Goal: Task Accomplishment & Management: Complete application form

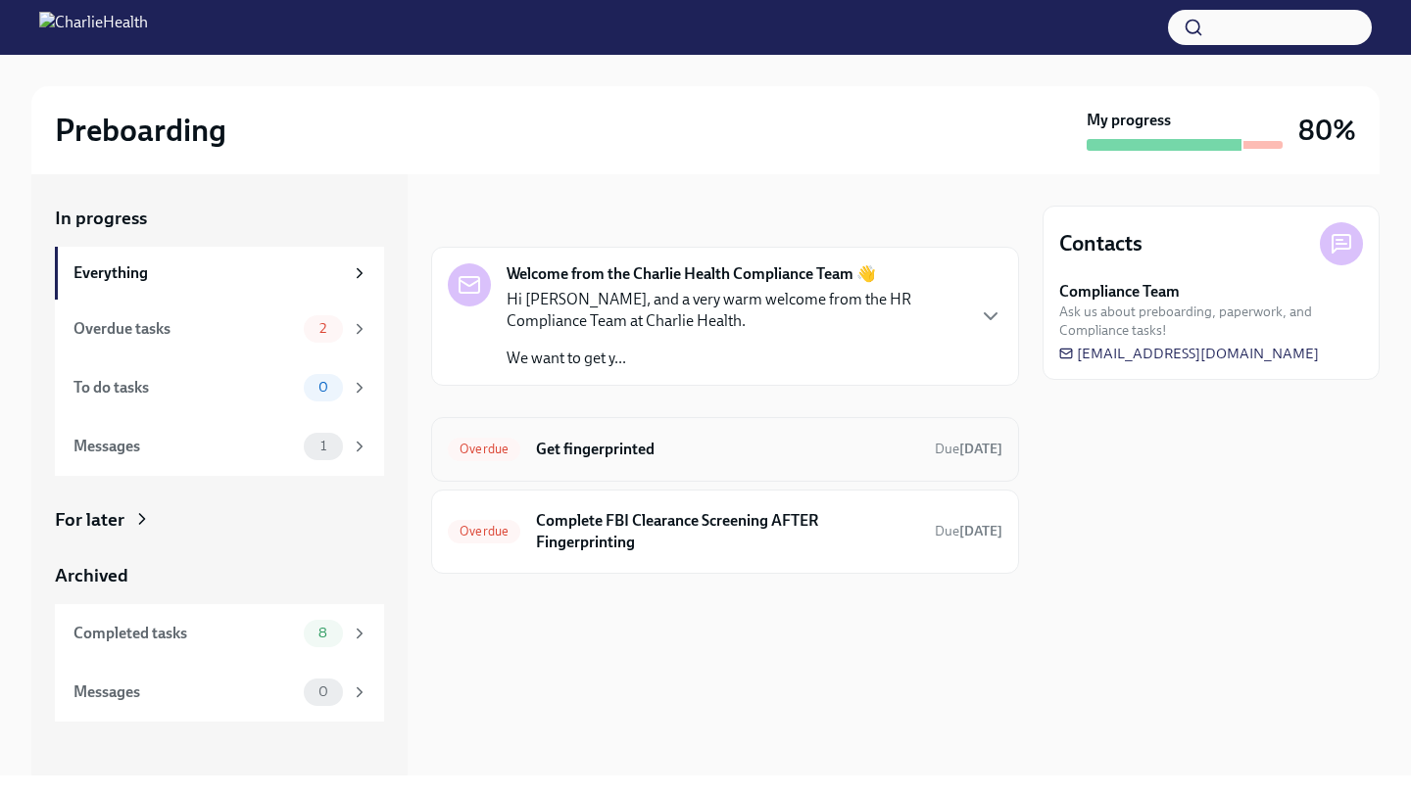
click at [576, 455] on h6 "Get fingerprinted" at bounding box center [727, 450] width 383 height 22
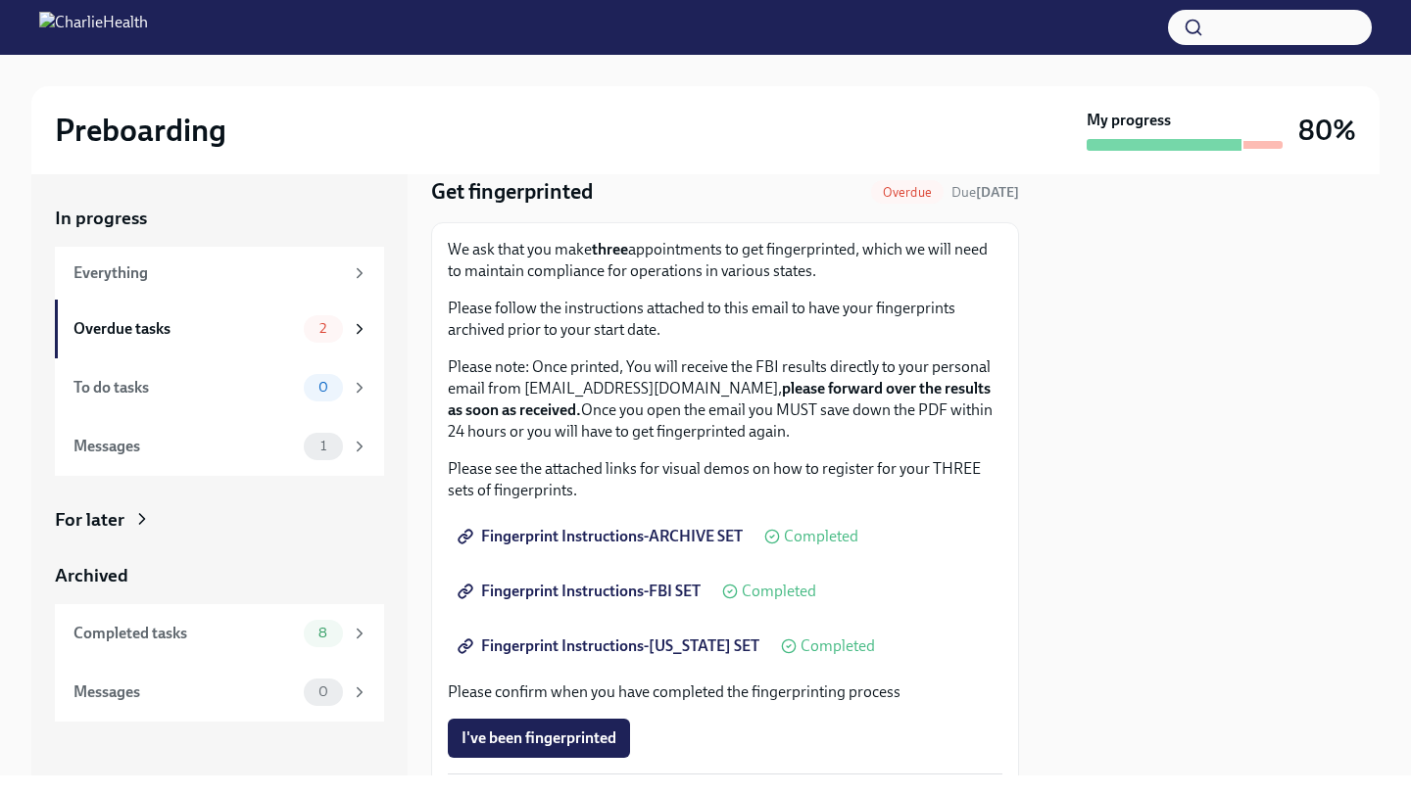
scroll to position [74, 0]
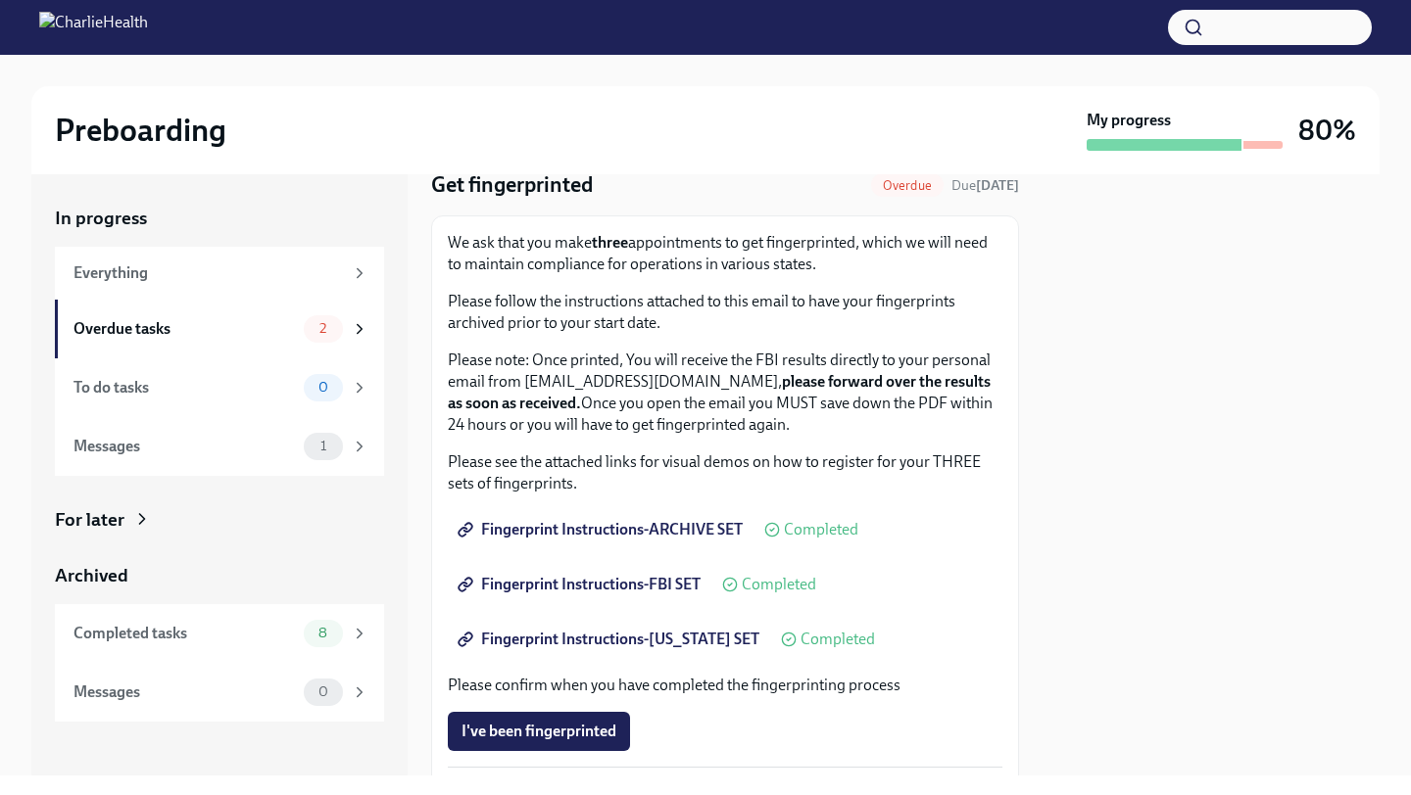
click at [560, 587] on span "Fingerprint Instructions-FBI SET" at bounding box center [580, 585] width 239 height 20
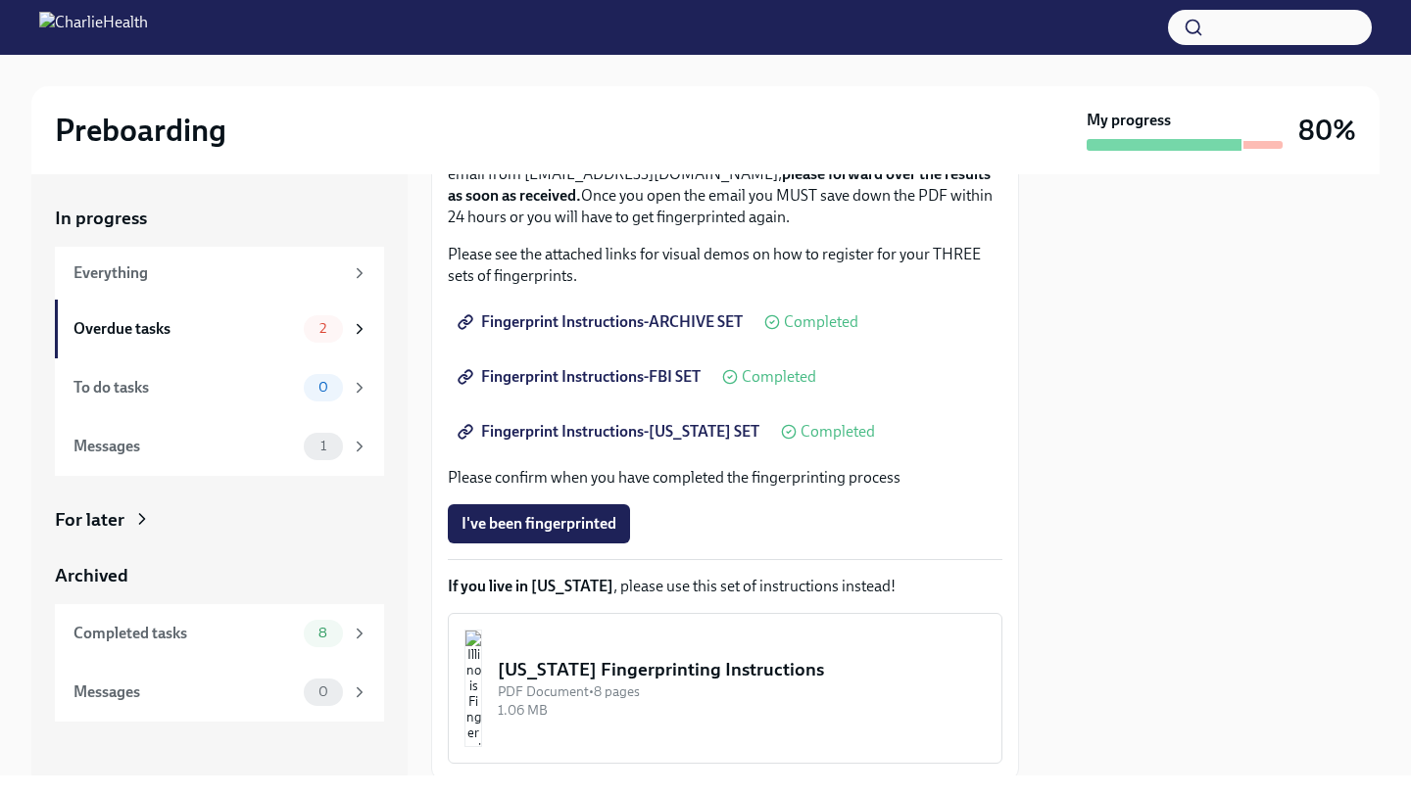
scroll to position [293, 0]
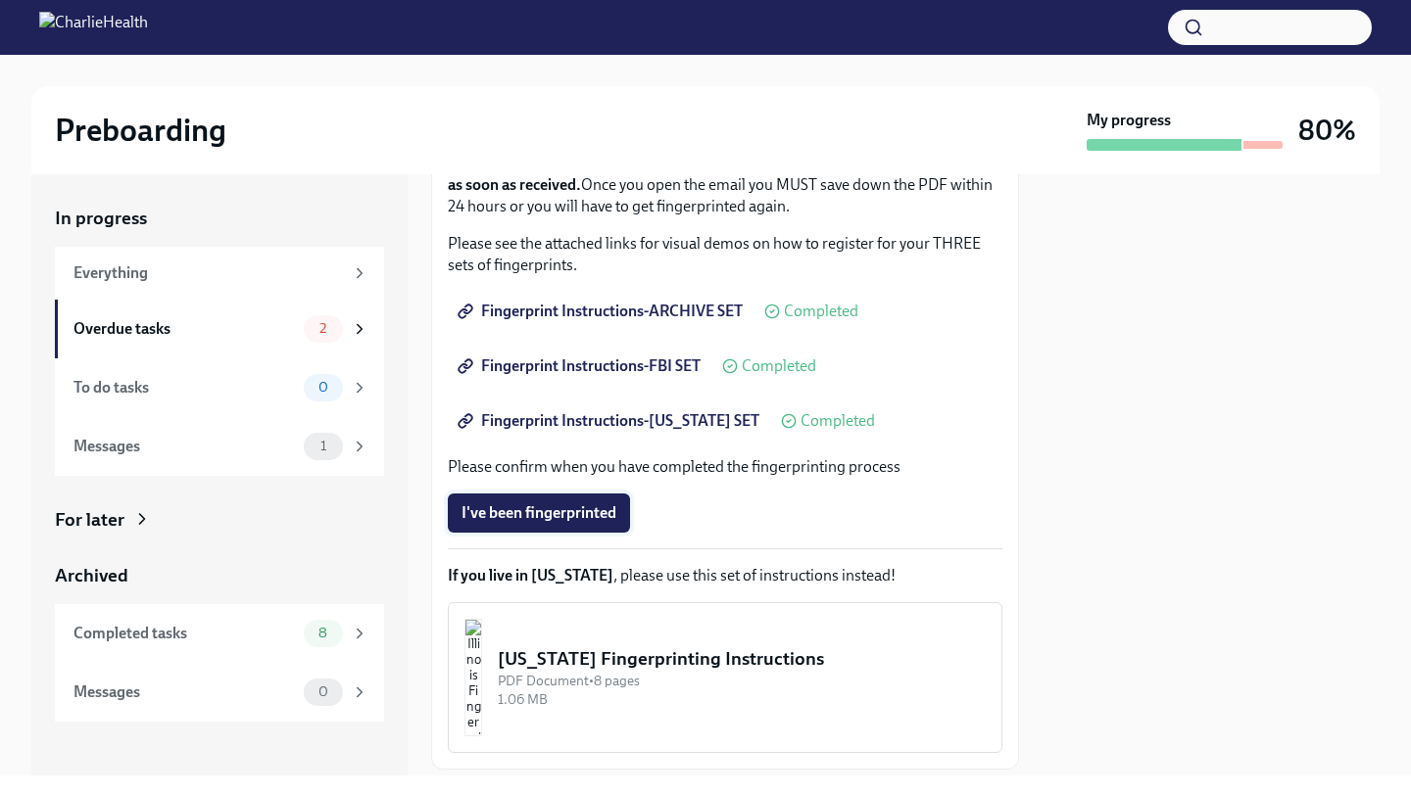
click at [598, 517] on span "I've been fingerprinted" at bounding box center [538, 513] width 155 height 20
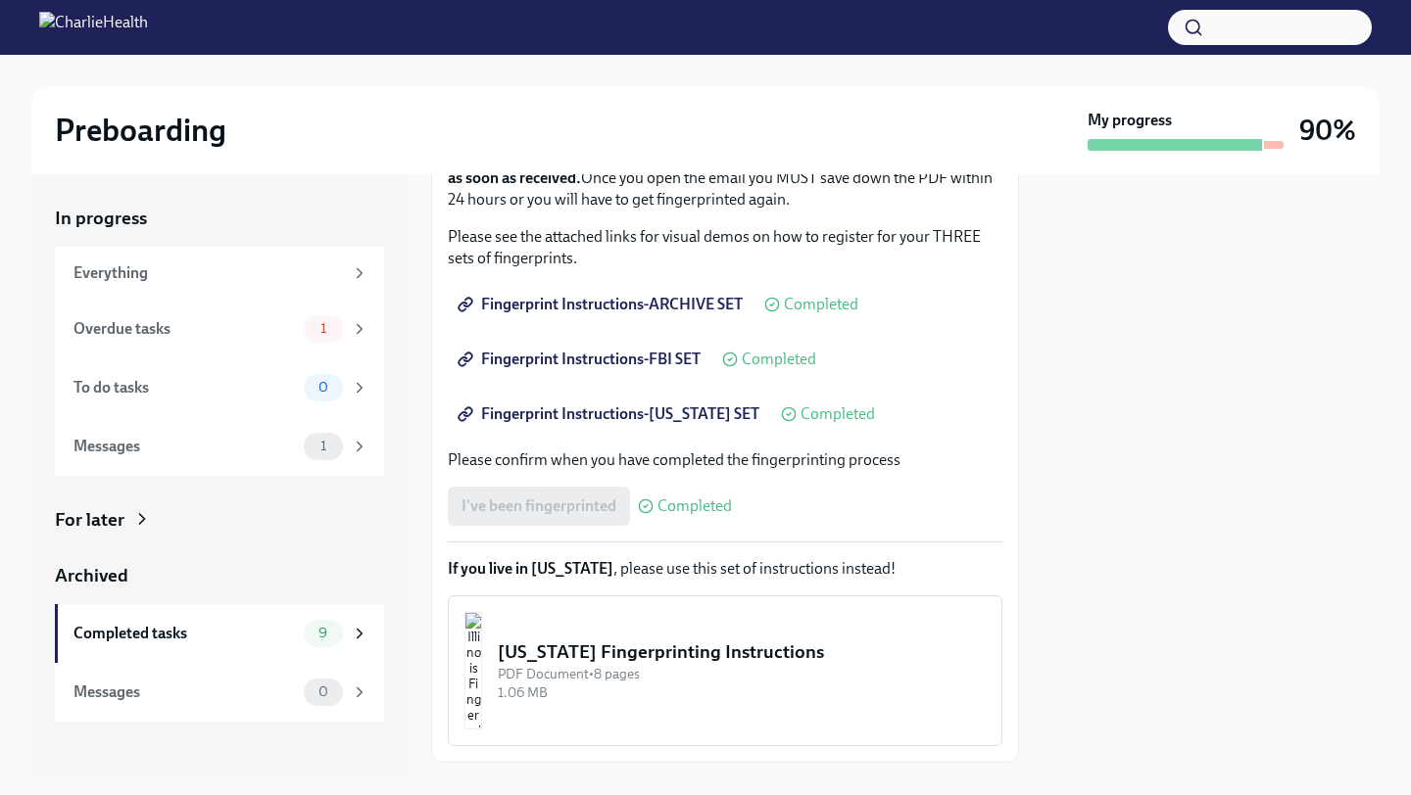
scroll to position [412, 0]
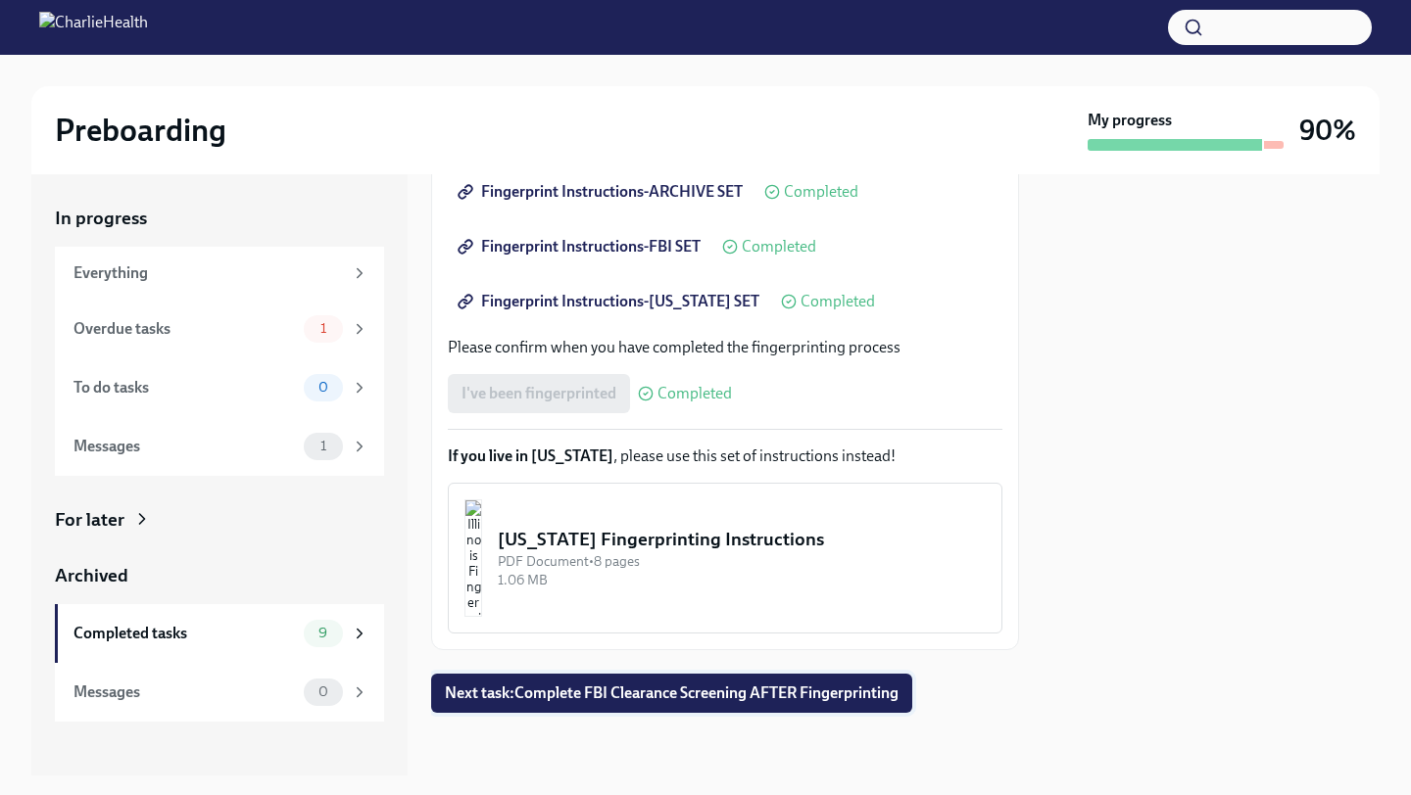
click at [578, 699] on span "Next task : Complete FBI Clearance Screening AFTER Fingerprinting" at bounding box center [672, 694] width 454 height 20
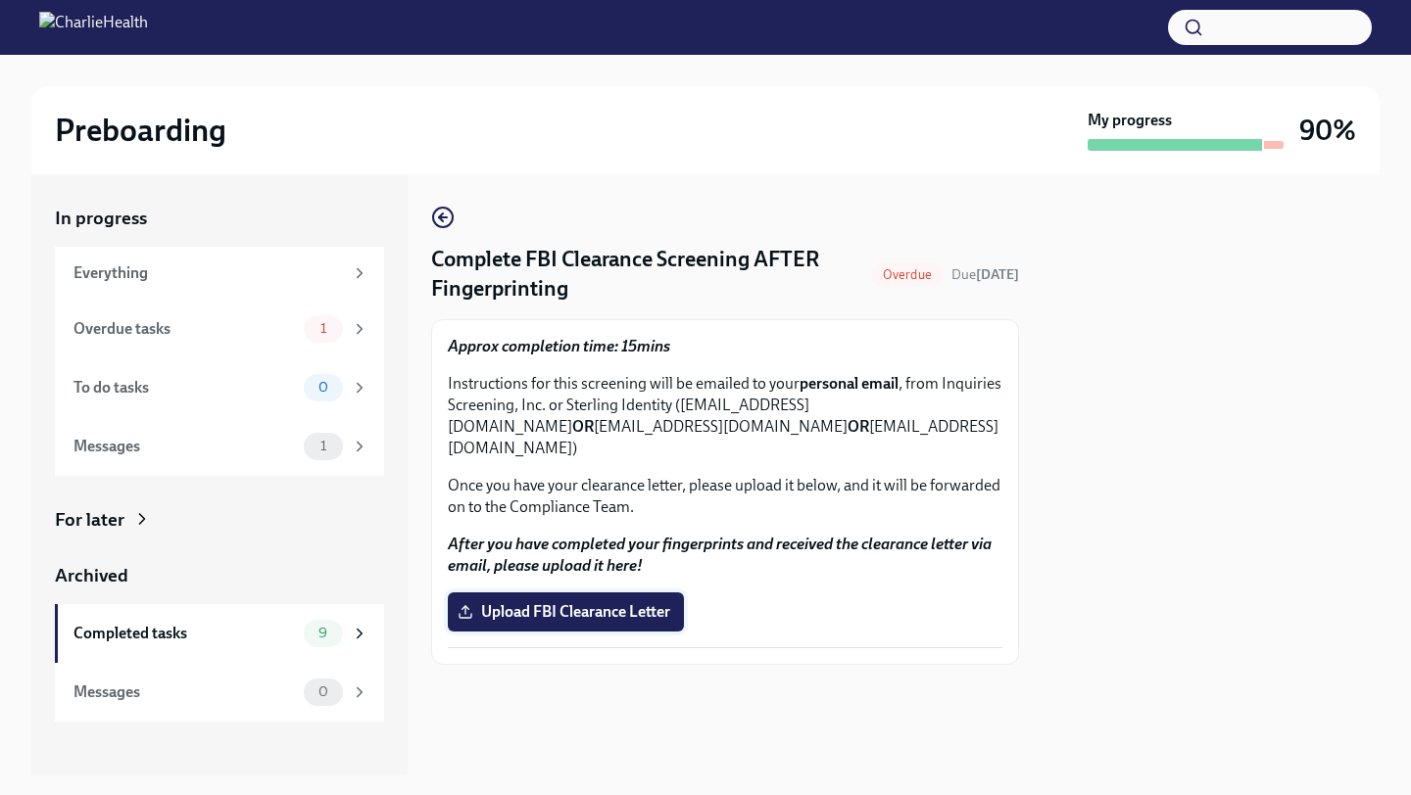
click at [643, 602] on span "Upload FBI Clearance Letter" at bounding box center [565, 612] width 209 height 20
click at [0, 0] on input "Upload FBI Clearance Letter" at bounding box center [0, 0] width 0 height 0
click at [520, 602] on span "Upload FBI Clearance Letter" at bounding box center [565, 612] width 209 height 20
click at [0, 0] on input "Upload FBI Clearance Letter" at bounding box center [0, 0] width 0 height 0
click at [655, 593] on label "Upload FBI Clearance Letter" at bounding box center [566, 612] width 236 height 39
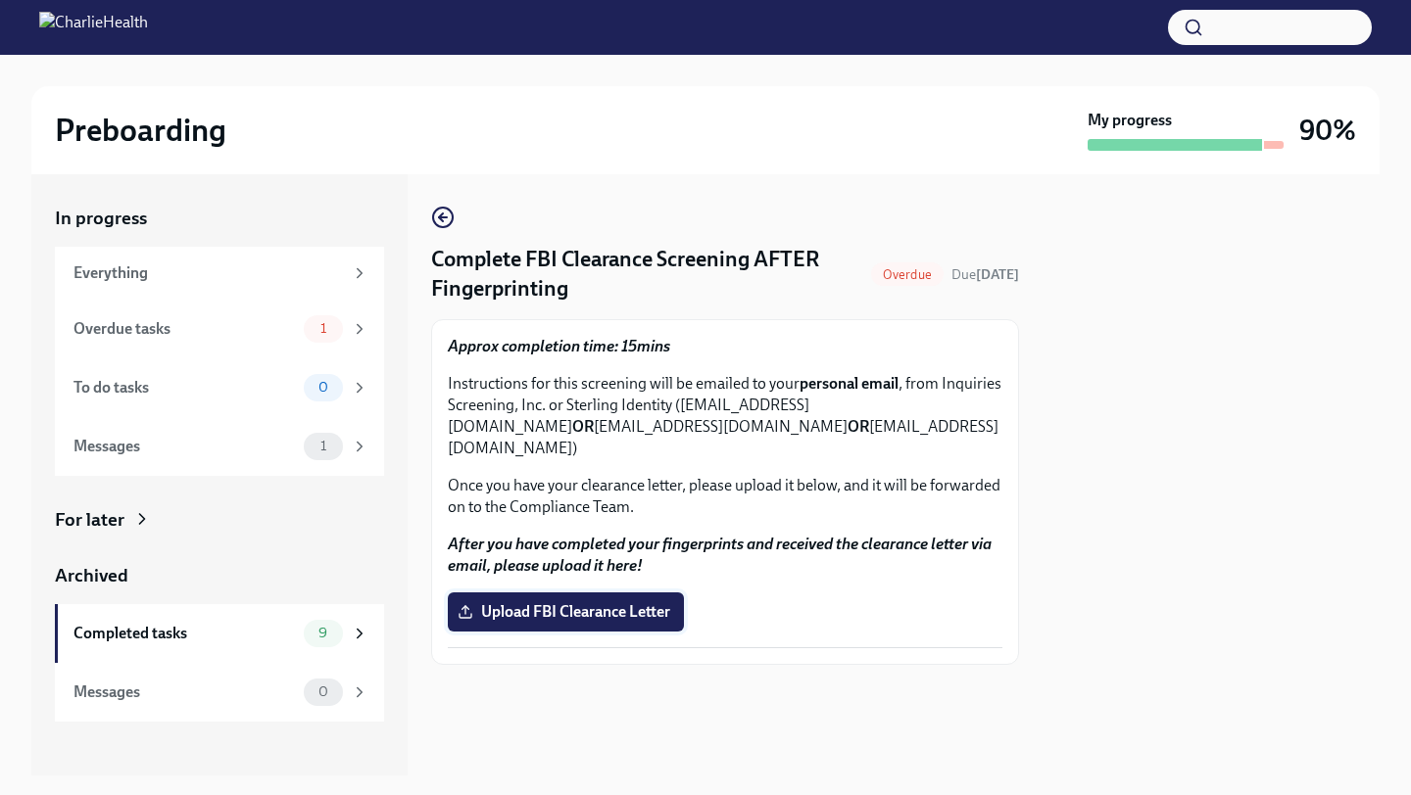
click at [0, 0] on input "Upload FBI Clearance Letter" at bounding box center [0, 0] width 0 height 0
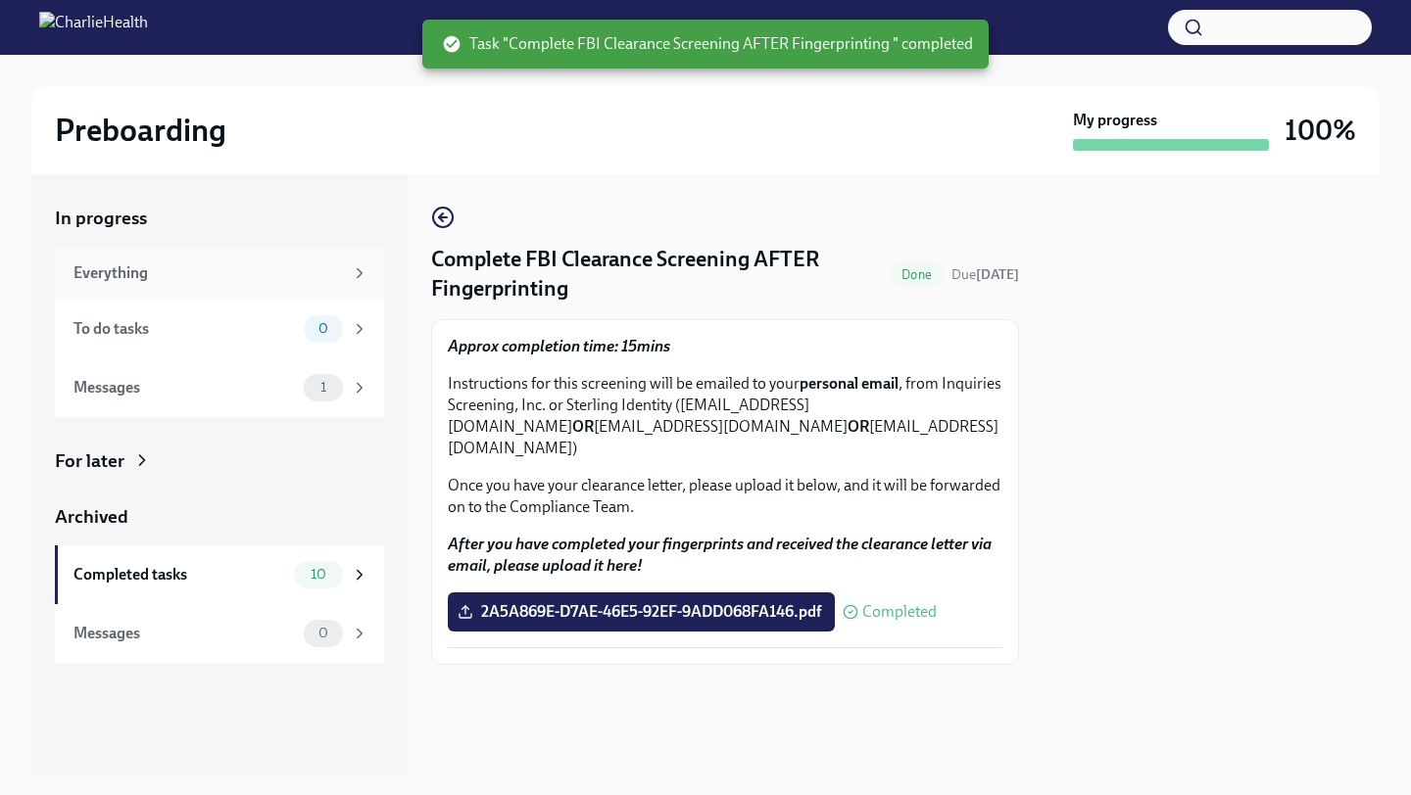
click at [133, 269] on div "Everything" at bounding box center [207, 274] width 269 height 22
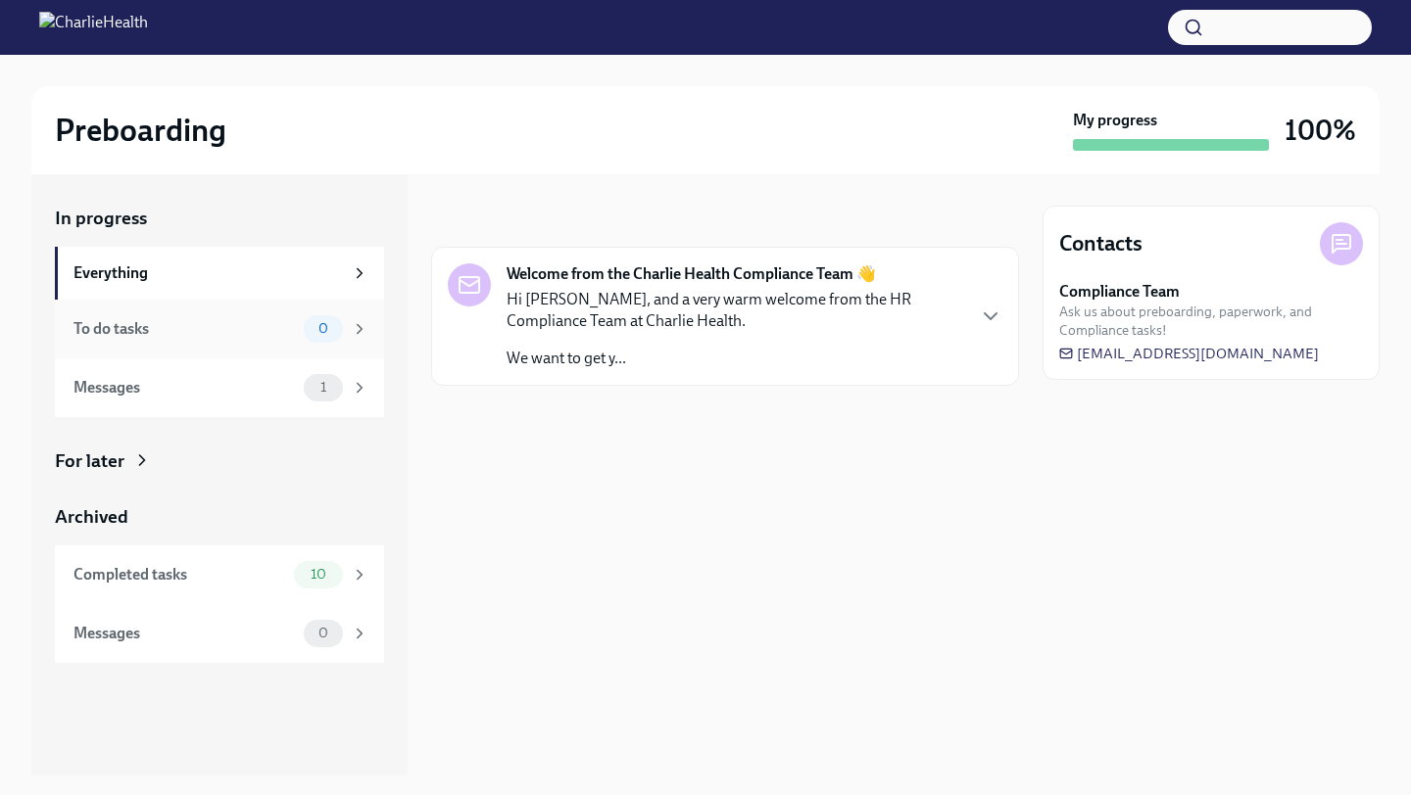
click at [223, 333] on div "To do tasks" at bounding box center [184, 329] width 222 height 22
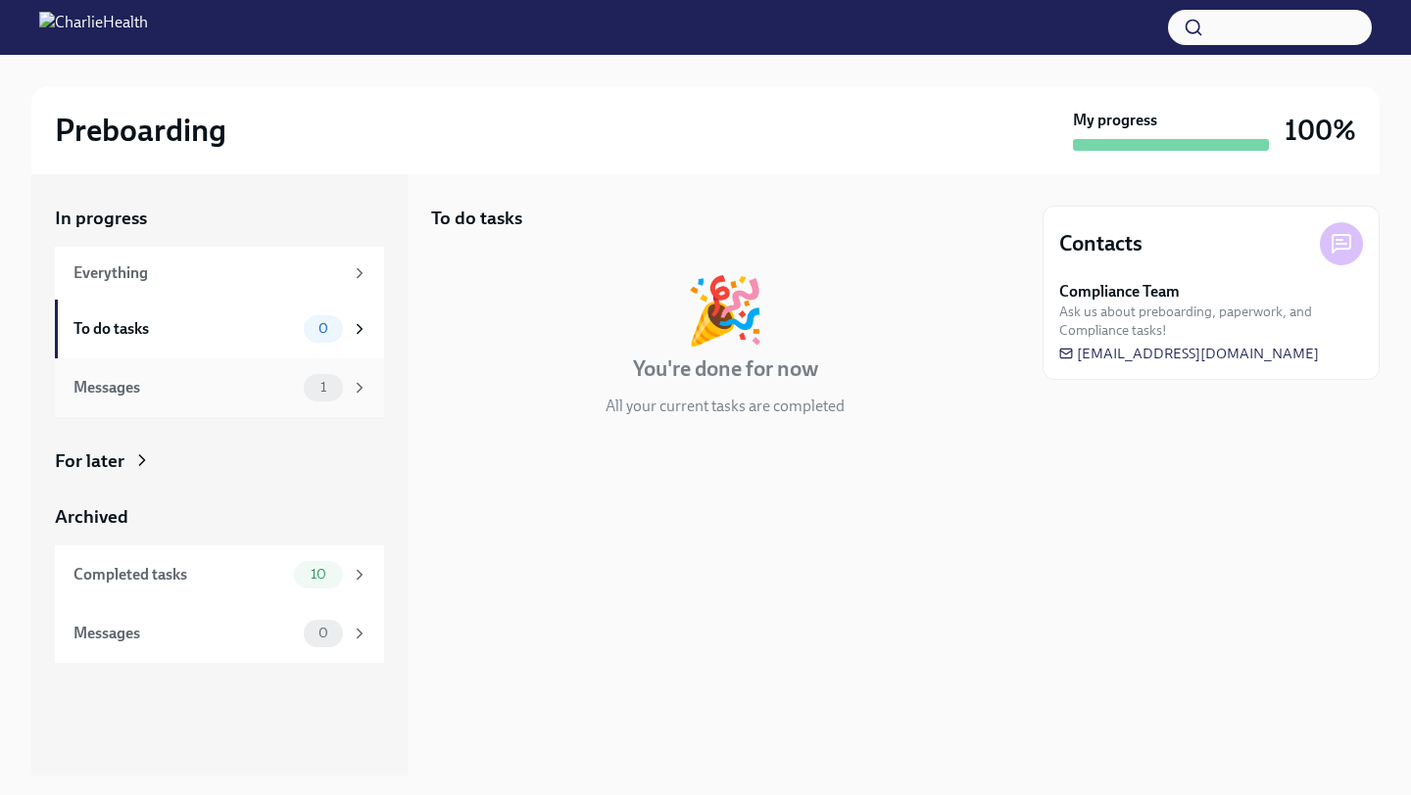
click at [182, 385] on div "Messages" at bounding box center [184, 388] width 222 height 22
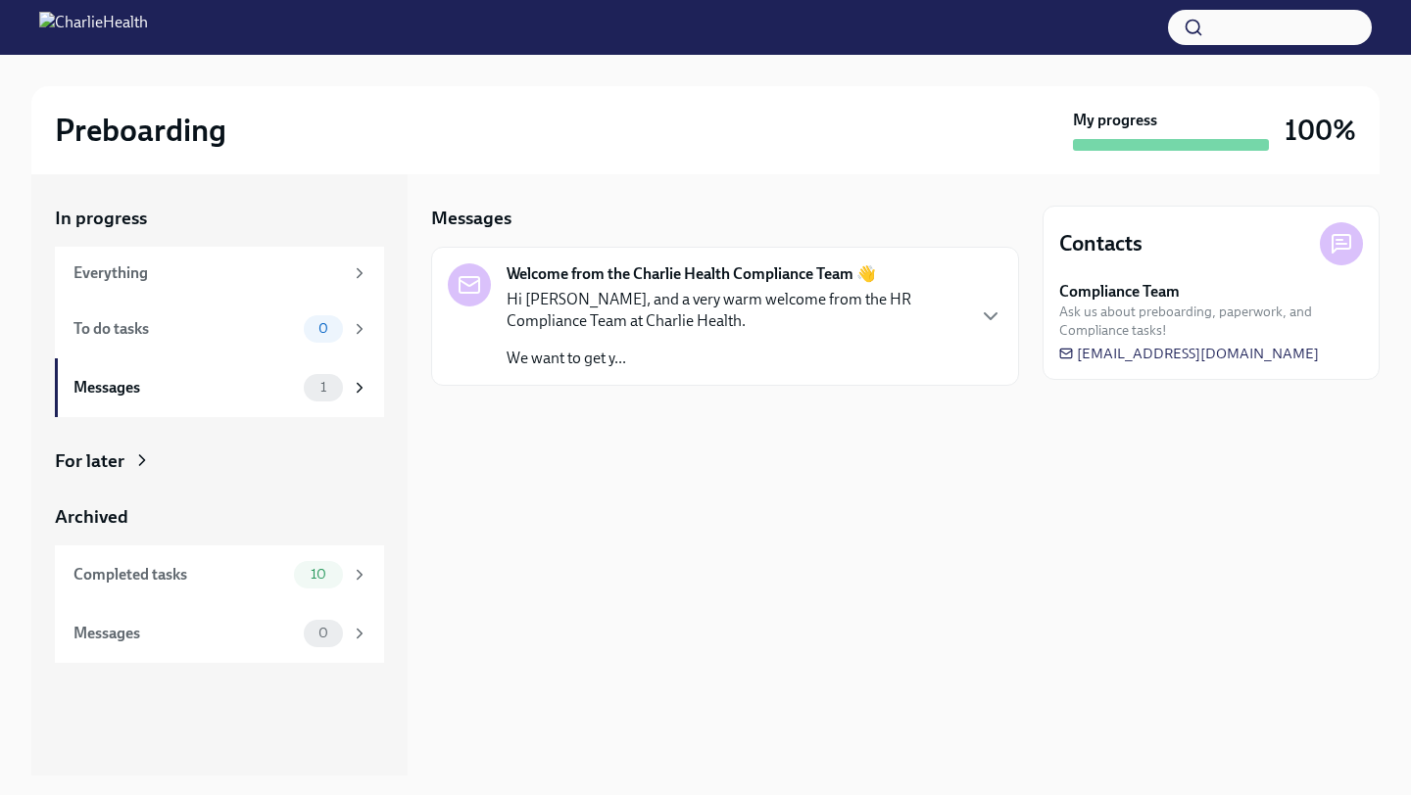
click at [754, 314] on p "Hi [PERSON_NAME], and a very warm welcome from the HR Compliance Team at Charli…" at bounding box center [734, 310] width 456 height 43
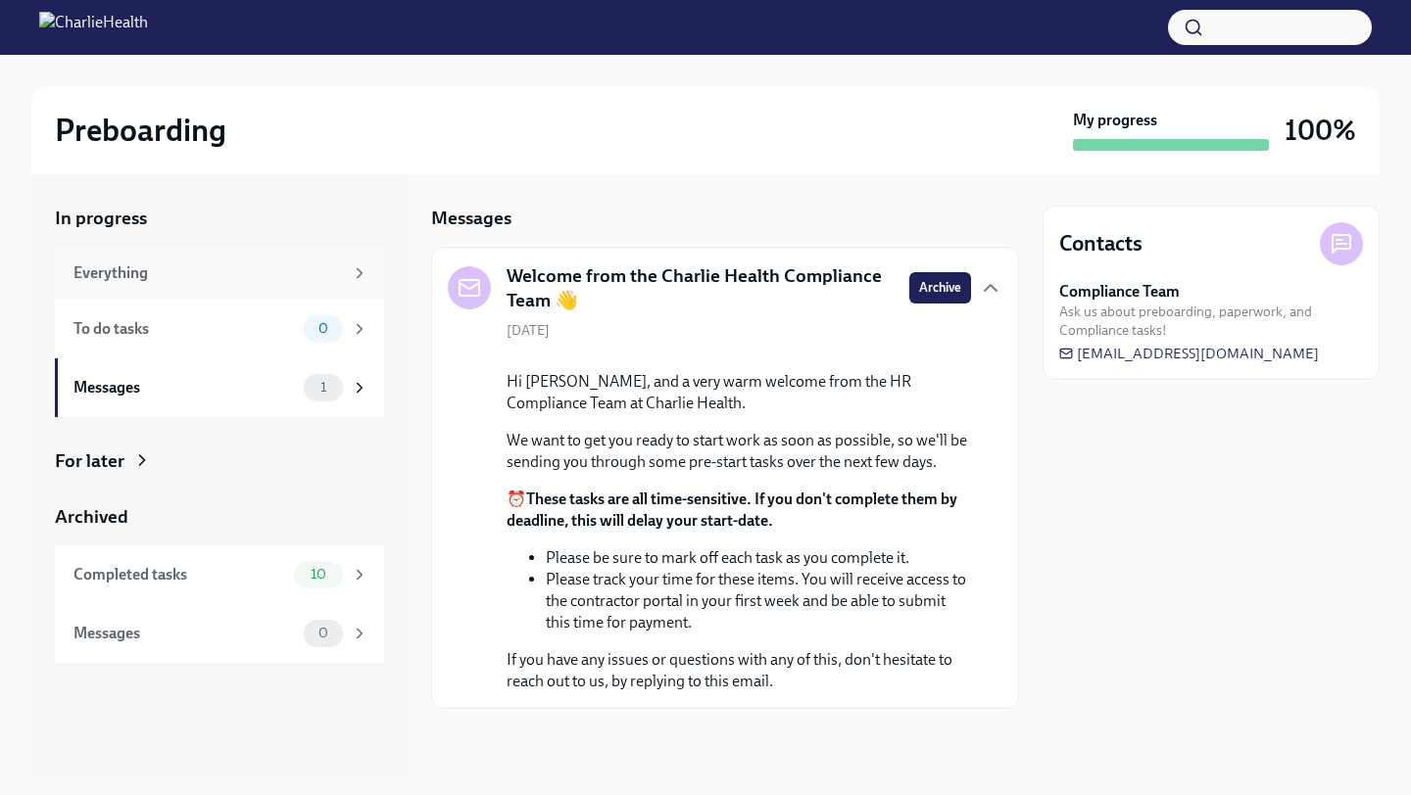
click at [142, 269] on div "Everything" at bounding box center [207, 274] width 269 height 22
